Goal: Information Seeking & Learning: Stay updated

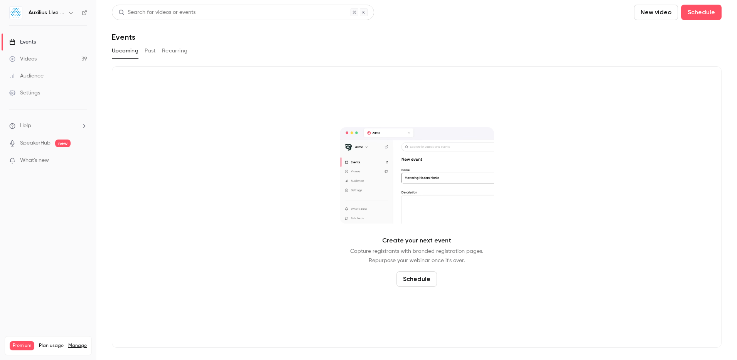
click at [76, 15] on div "Auxilius Live Sessions" at bounding box center [48, 12] width 78 height 13
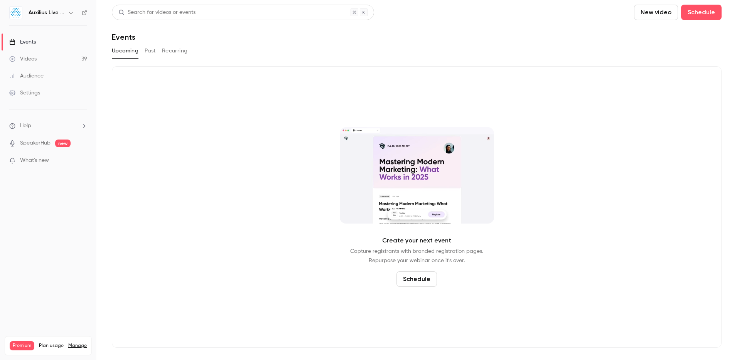
click at [70, 15] on icon "button" at bounding box center [71, 13] width 6 height 6
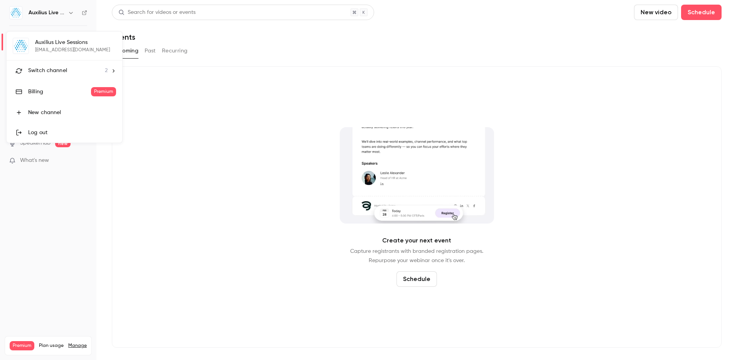
click at [67, 67] on div "Switch channel 2" at bounding box center [67, 71] width 79 height 8
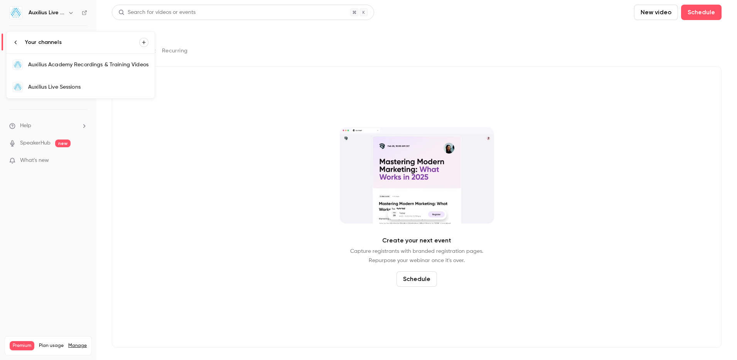
click at [86, 67] on div "Auxilius Academy Recordings & Training Videos" at bounding box center [88, 65] width 120 height 8
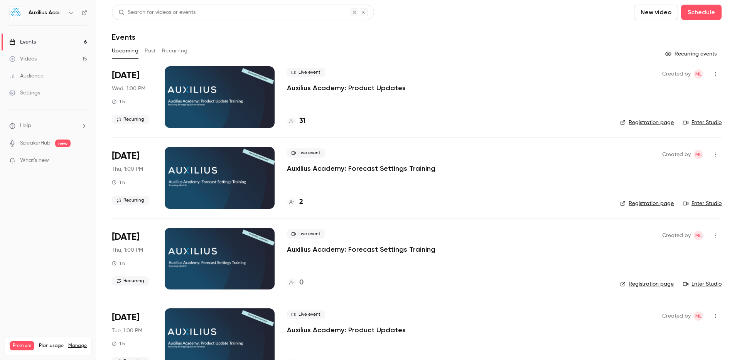
click at [307, 118] on div "31" at bounding box center [447, 121] width 321 height 10
click at [305, 119] on div "31" at bounding box center [447, 121] width 321 height 10
click at [304, 119] on h4 "31" at bounding box center [302, 121] width 6 height 10
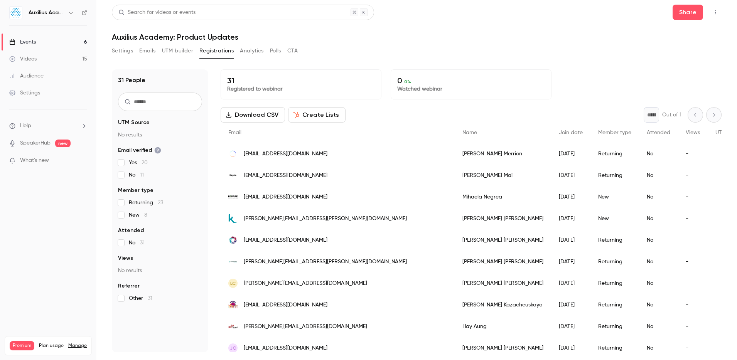
click at [34, 157] on span "What's new" at bounding box center [34, 160] width 29 height 8
click at [574, 90] on div at bounding box center [368, 180] width 737 height 360
